Goal: Register for event/course

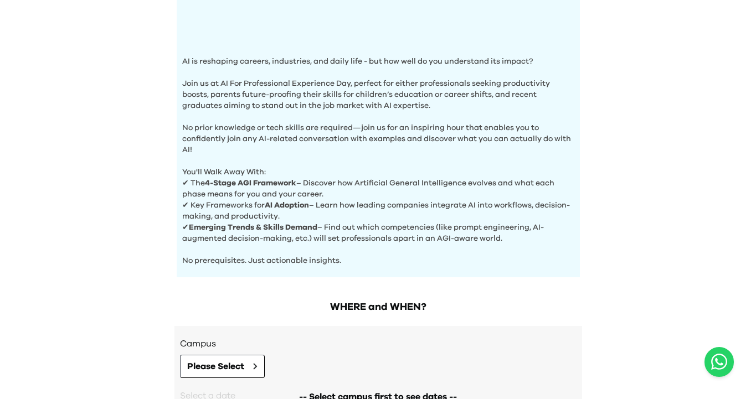
scroll to position [418, 0]
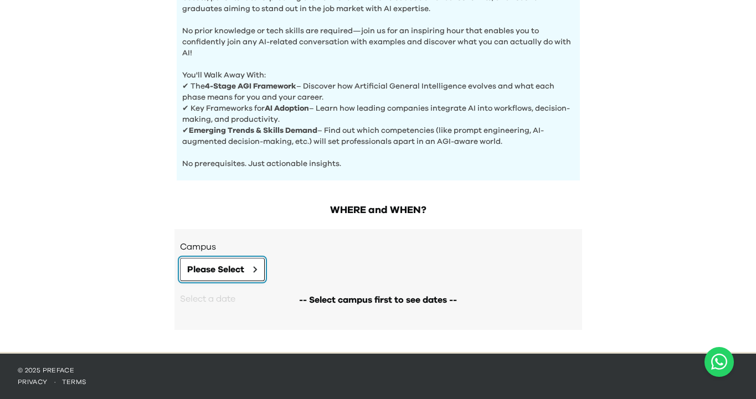
click at [244, 277] on button "Please Select" at bounding box center [222, 269] width 85 height 23
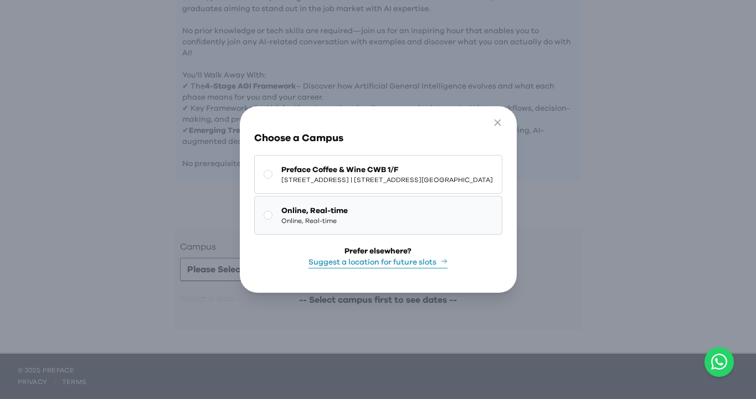
click at [321, 214] on span "Online, Real-time" at bounding box center [314, 210] width 66 height 11
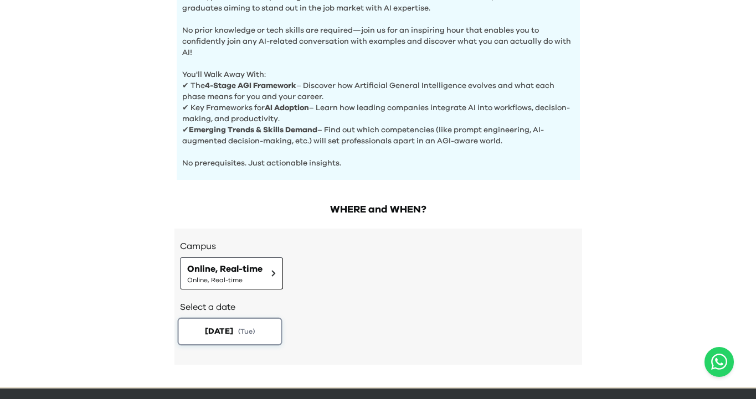
click at [227, 337] on span "[DATE]" at bounding box center [218, 332] width 28 height 12
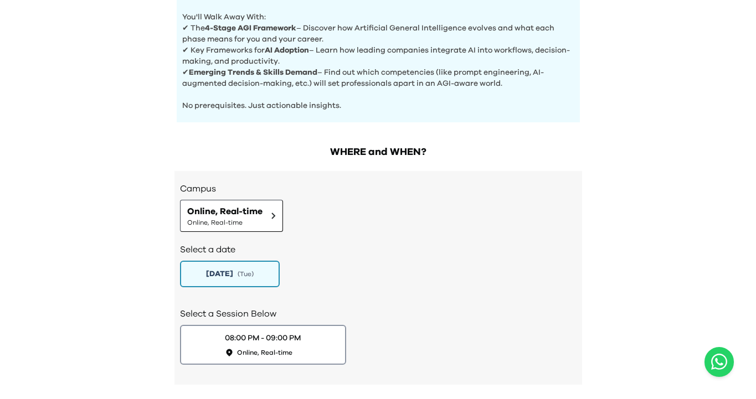
scroll to position [531, 0]
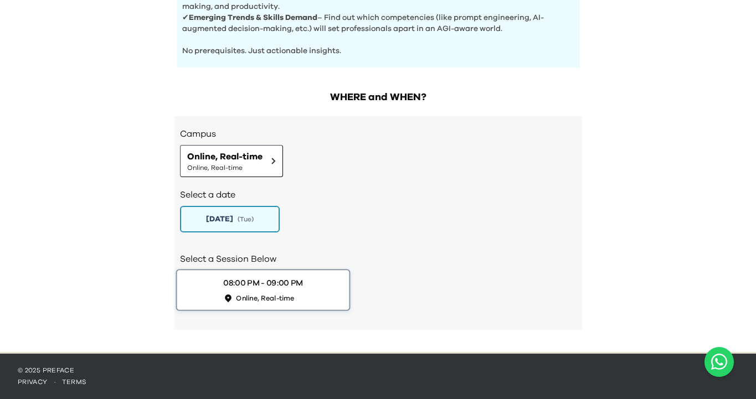
click at [294, 292] on div "08:00 PM - 09:00 PM Online, Real-time" at bounding box center [263, 289] width 80 height 25
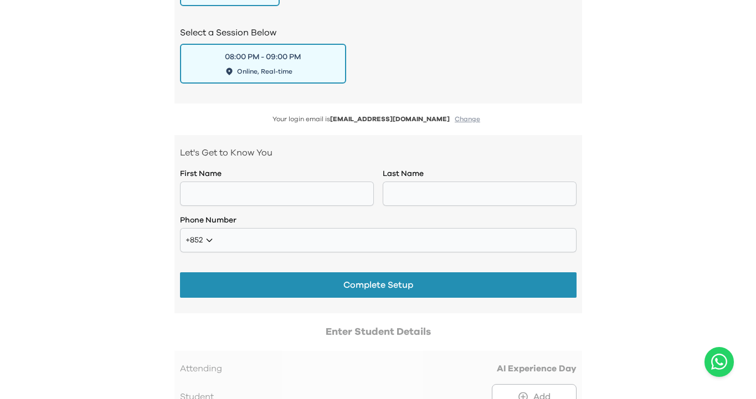
scroll to position [794, 0]
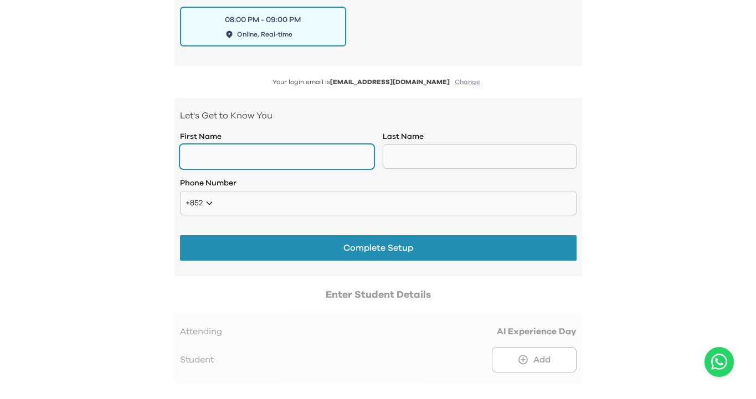
click at [234, 151] on input "text" at bounding box center [277, 157] width 194 height 24
type input "****"
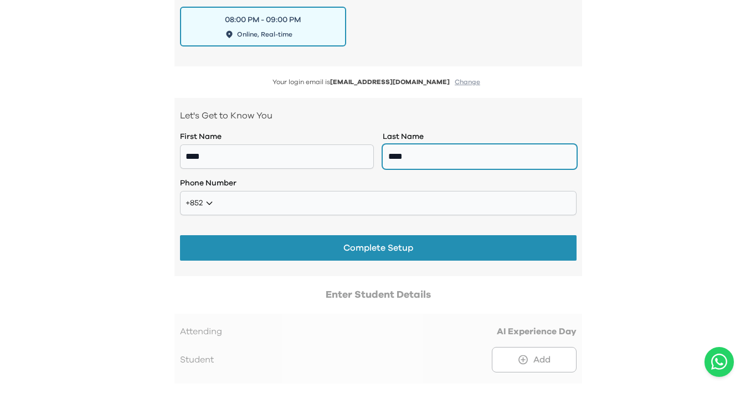
type input "****"
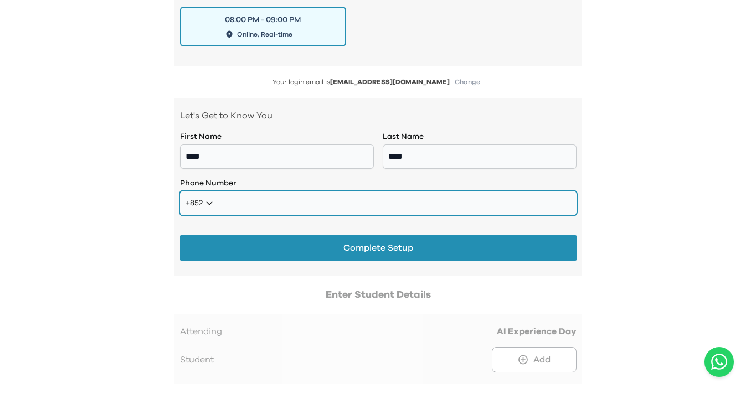
click at [327, 202] on input "tel" at bounding box center [378, 203] width 397 height 24
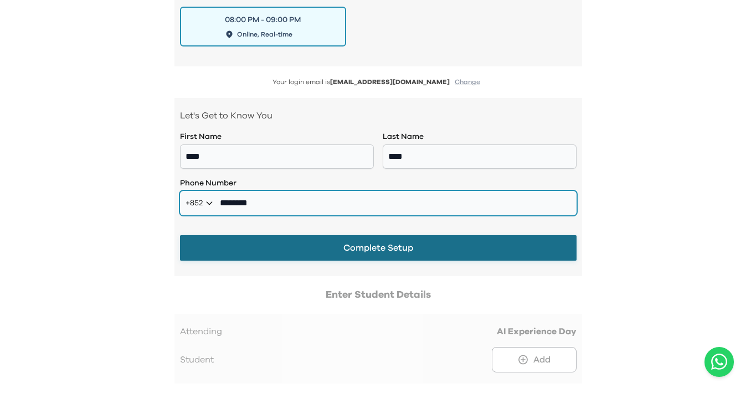
type input "********"
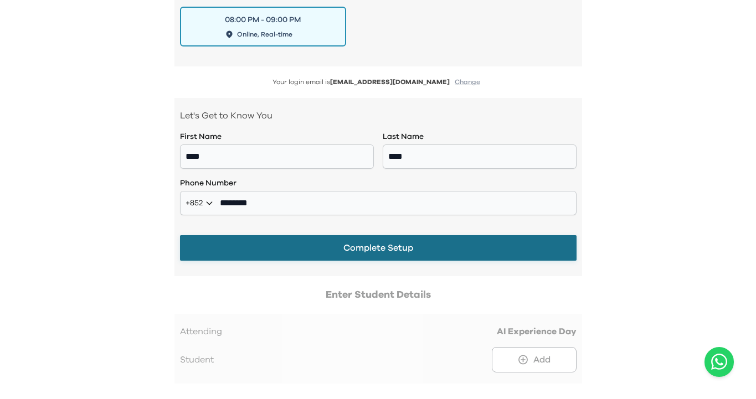
click at [418, 255] on button "Complete Setup" at bounding box center [378, 247] width 397 height 25
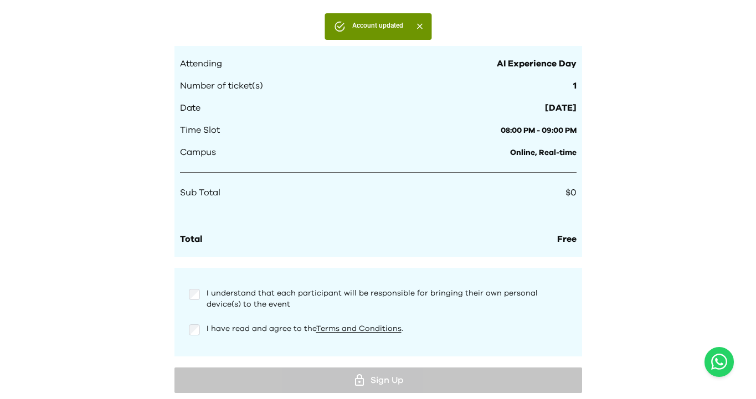
scroll to position [1036, 0]
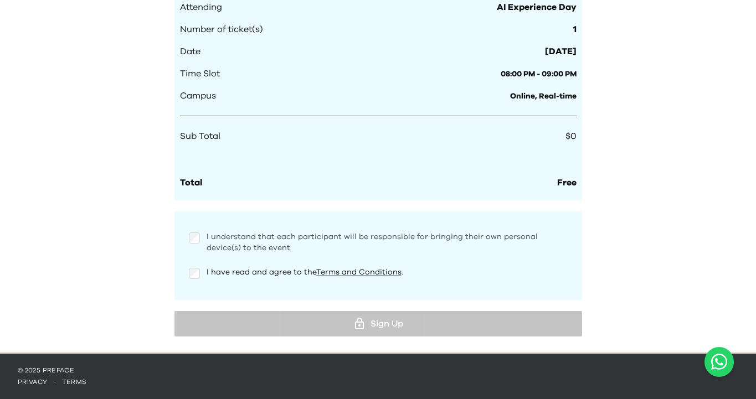
click at [210, 236] on span "I understand that each participant will be responsible for bringing their own p…" at bounding box center [372, 242] width 331 height 19
click at [200, 277] on div "I have read and agree to the Terms and Conditions ." at bounding box center [378, 273] width 379 height 13
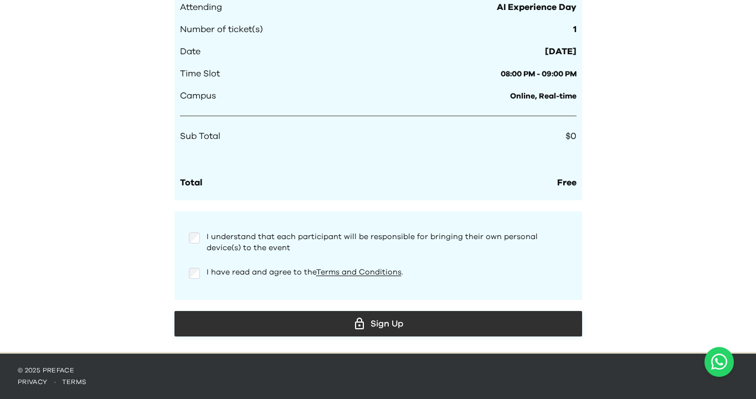
click at [350, 323] on div "Sign Up" at bounding box center [378, 324] width 390 height 17
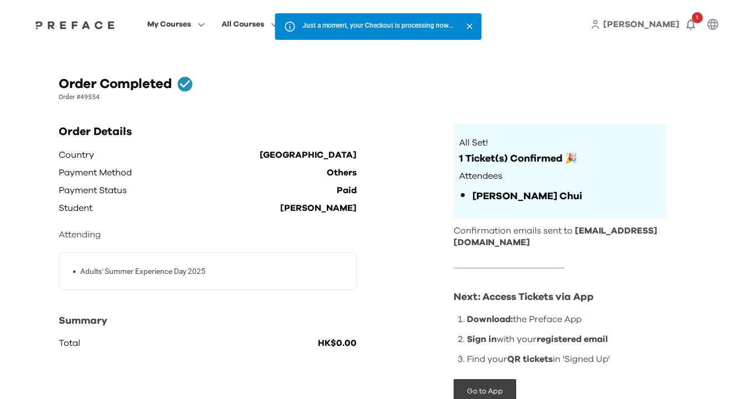
scroll to position [49, 0]
